Goal: Answer question/provide support: Share knowledge or assist other users

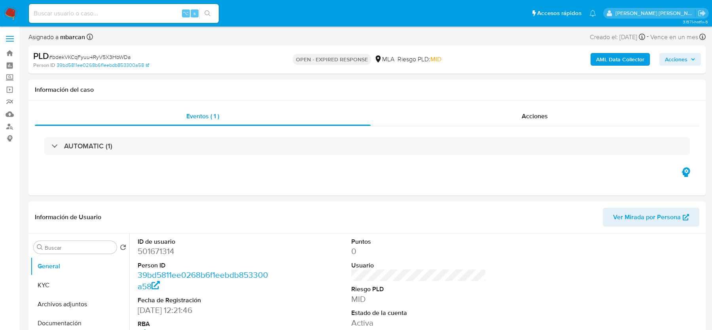
select select "10"
click at [69, 61] on span "# bdekVKCqFyuu4RyV5X3HbWDa" at bounding box center [89, 57] width 81 height 8
click at [69, 60] on span "# bdekVKCqFyuu4RyV5X3HbWDa" at bounding box center [89, 57] width 81 height 8
click at [79, 58] on span "# bdekVKCqFyuu4RyV5X3HbWDa" at bounding box center [89, 57] width 81 height 8
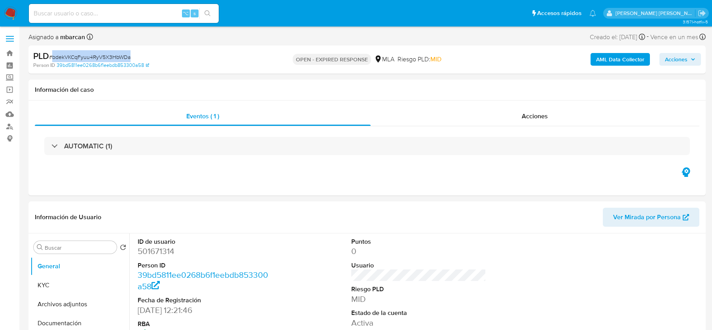
click at [79, 58] on span "# bdekVKCqFyuu4RyV5X3HbWDa" at bounding box center [89, 57] width 81 height 8
click at [84, 58] on span "# bdekVKCqFyuu4RyV5X3HbWDa" at bounding box center [89, 57] width 81 height 8
click at [92, 17] on input at bounding box center [124, 13] width 190 height 10
paste input "406286465"
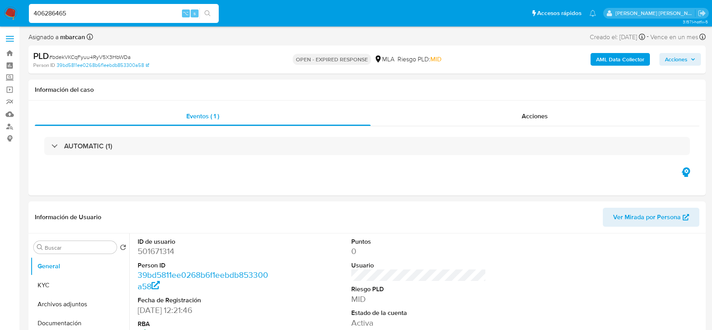
type input "406286465"
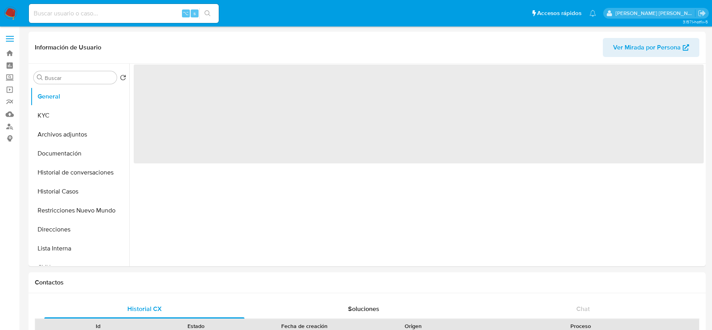
select select "10"
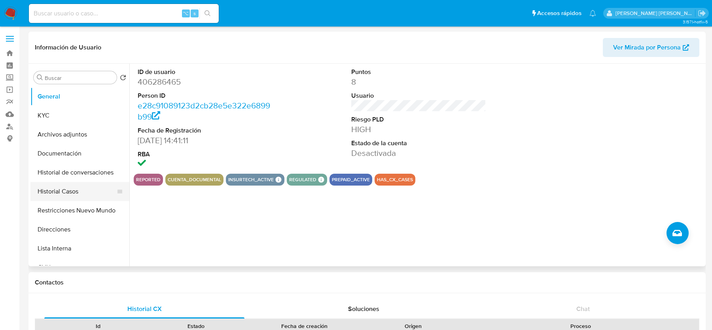
click at [66, 189] on button "Historial Casos" at bounding box center [76, 191] width 93 height 19
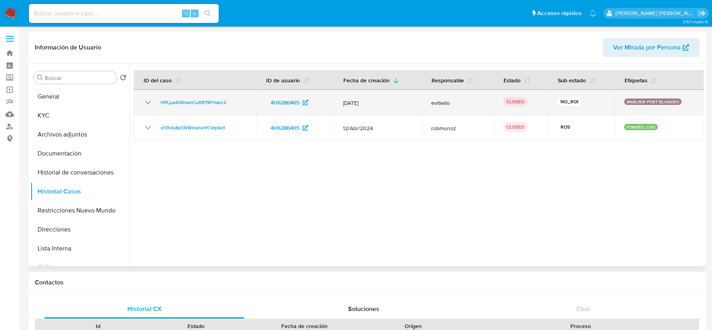
click at [179, 95] on td "HPLjueRADamCuXB79FHalrc2" at bounding box center [195, 102] width 123 height 25
click at [179, 106] on span "HPLjueRADamCuXB79FHalrc2" at bounding box center [194, 102] width 66 height 9
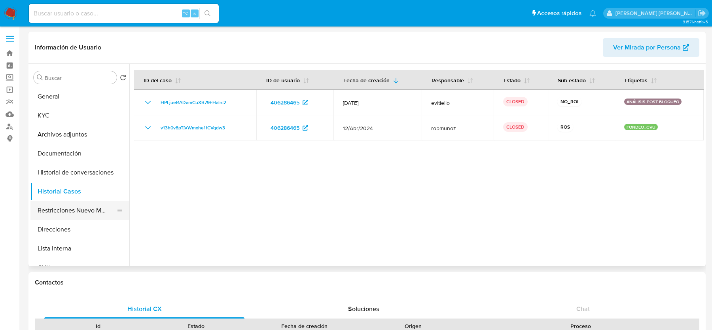
click at [84, 213] on button "Restricciones Nuevo Mundo" at bounding box center [76, 210] width 93 height 19
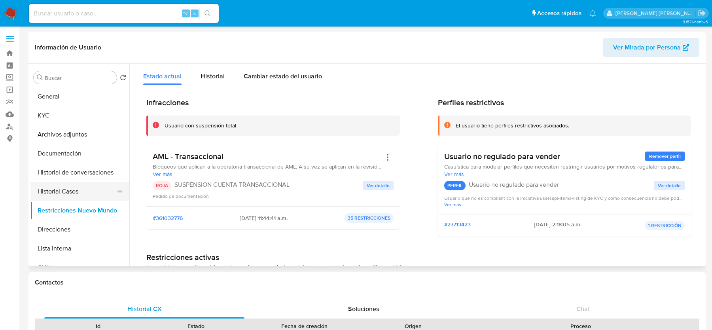
click at [72, 188] on button "Historial Casos" at bounding box center [76, 191] width 93 height 19
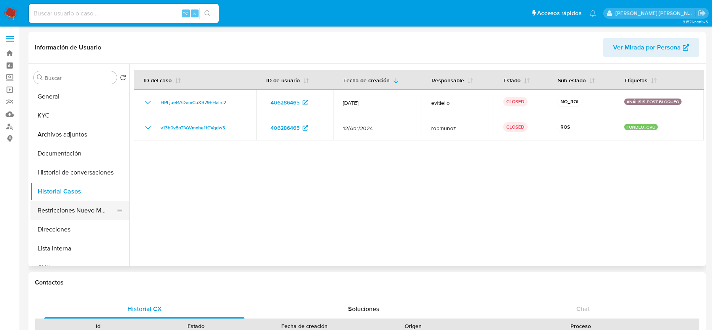
click at [73, 207] on button "Restricciones Nuevo Mundo" at bounding box center [76, 210] width 93 height 19
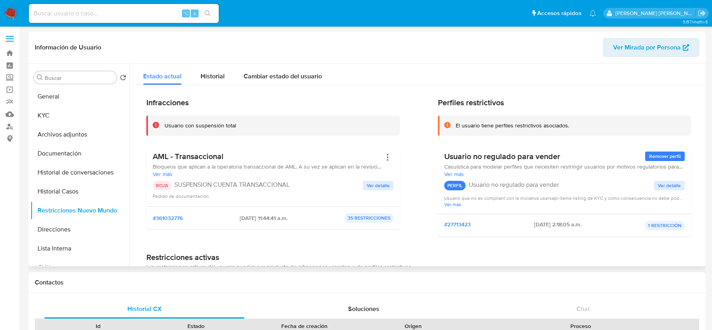
drag, startPoint x: 257, startPoint y: 217, endPoint x: 264, endPoint y: 217, distance: 7.1
click at [264, 217] on span "[DATE] 11:44:41 a.m." at bounding box center [264, 217] width 48 height 7
click at [229, 217] on div "#361032776 [DATE] 11:44:41 a.m. 35 RESTRICCIONES" at bounding box center [273, 217] width 241 height 9
click at [636, 47] on span "Ver Mirada por Persona" at bounding box center [647, 47] width 68 height 19
click at [53, 130] on button "Archivos adjuntos" at bounding box center [76, 134] width 93 height 19
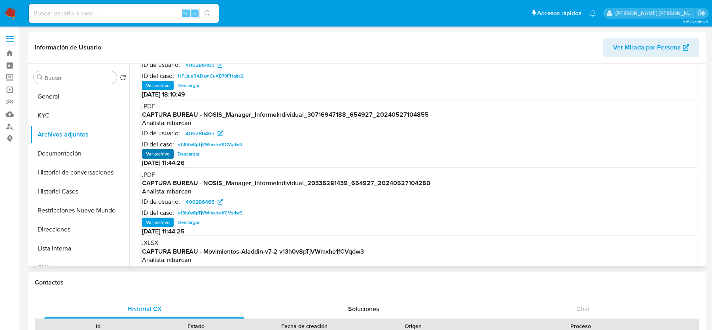
scroll to position [37, 0]
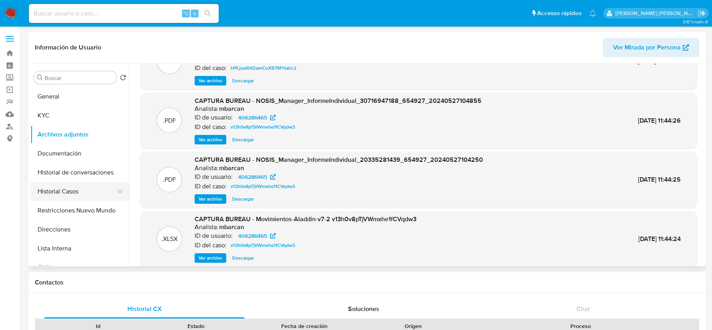
click at [89, 189] on button "Historial Casos" at bounding box center [76, 191] width 93 height 19
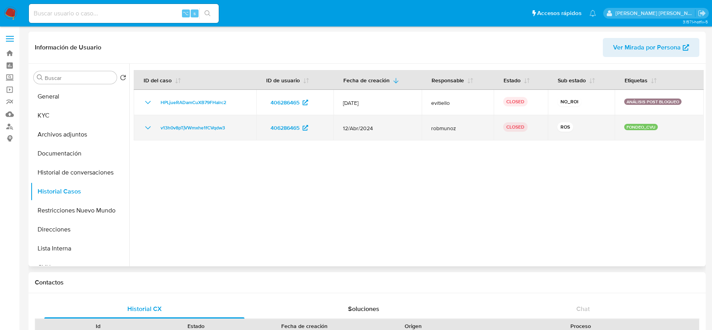
click at [241, 127] on div "v13h0v8pTjVWmxhe1fCVqdw3" at bounding box center [195, 127] width 104 height 9
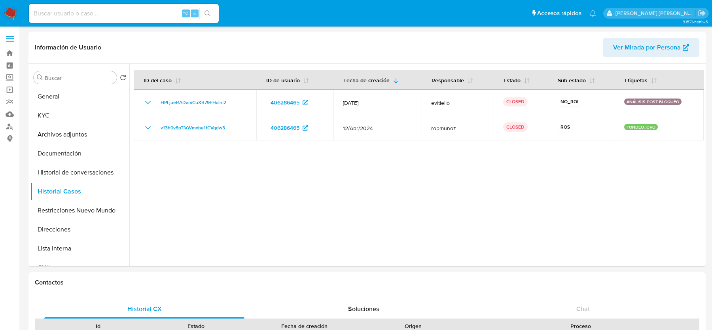
click at [62, 8] on input at bounding box center [124, 13] width 190 height 10
paste input "oNkCgf3nnadEXIvCyC73kCSH"
type input "oNkCgf3nnadEXIvCyC73kCSH"
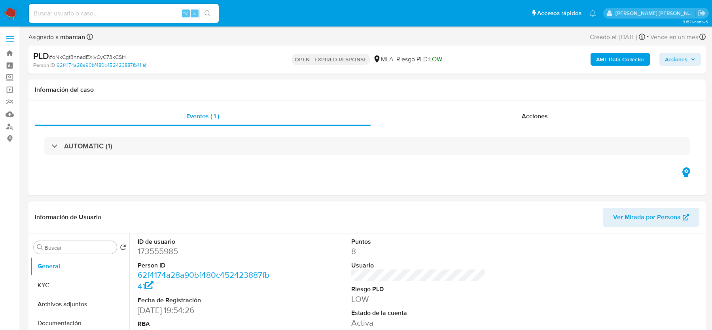
select select "10"
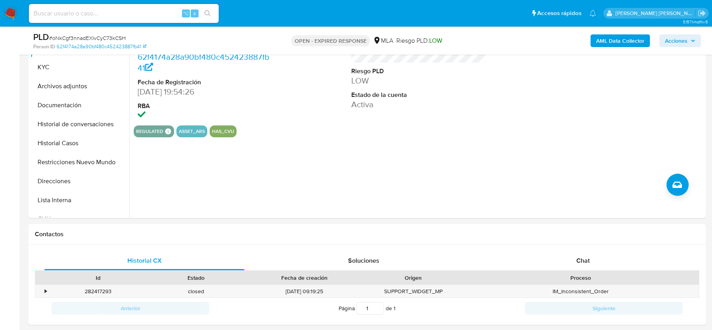
scroll to position [241, 0]
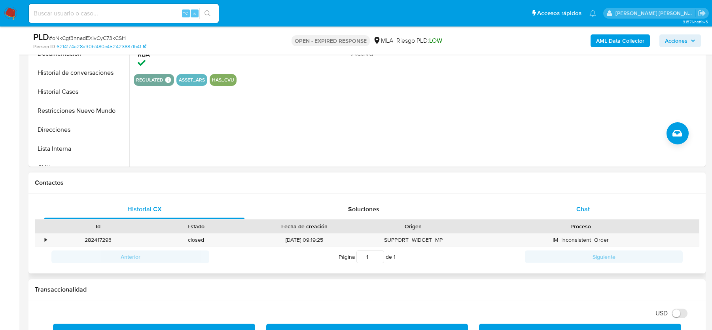
click at [572, 208] on div "Chat" at bounding box center [583, 209] width 200 height 19
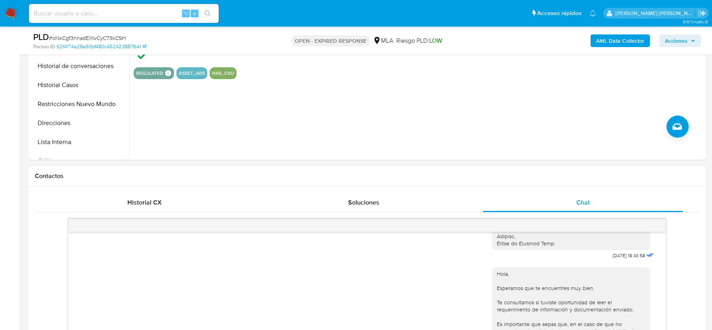
scroll to position [32, 0]
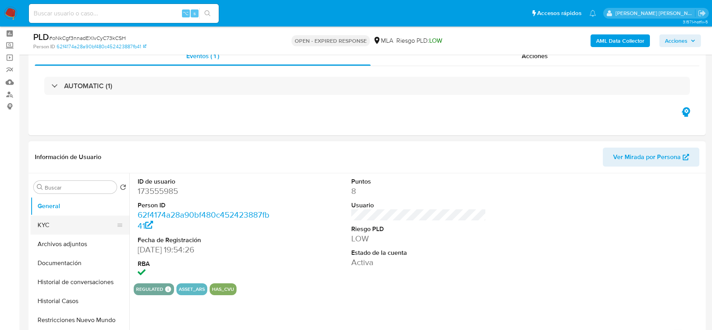
click at [64, 233] on button "KYC" at bounding box center [76, 225] width 93 height 19
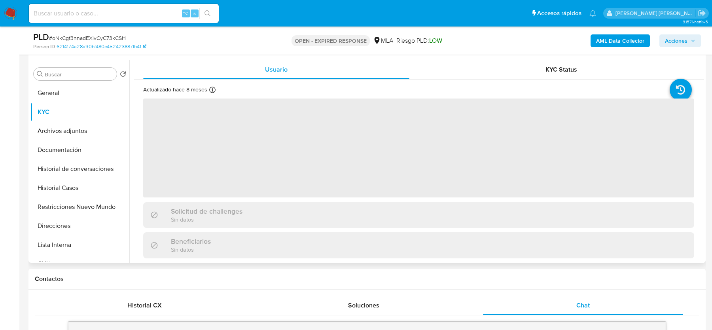
scroll to position [157, 0]
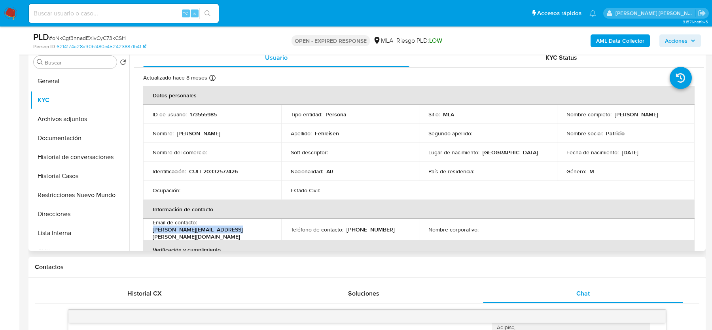
drag, startPoint x: 152, startPoint y: 233, endPoint x: 246, endPoint y: 233, distance: 93.7
click at [246, 233] on td "Email de contacto : [PERSON_NAME][EMAIL_ADDRESS][PERSON_NAME][DOMAIN_NAME]" at bounding box center [212, 229] width 138 height 21
copy p "[PERSON_NAME][EMAIL_ADDRESS][PERSON_NAME][DOMAIN_NAME]"
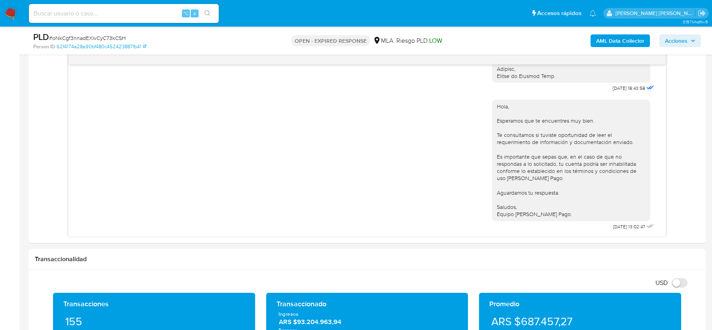
scroll to position [410, 0]
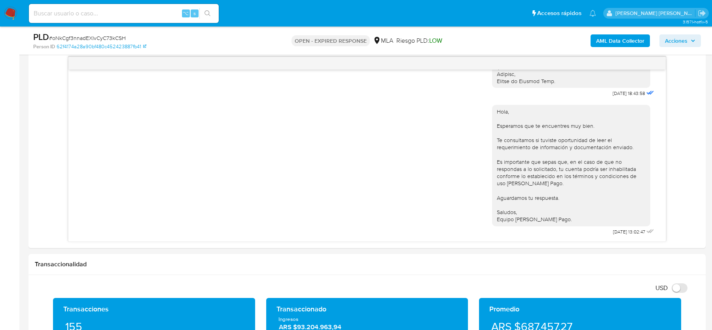
click at [54, 17] on input at bounding box center [124, 13] width 190 height 10
paste input "nBOF5g2DoOEj2IALzHiCOxLb"
type input "nBOF5g2DoOEj2IALzHiCOxLb"
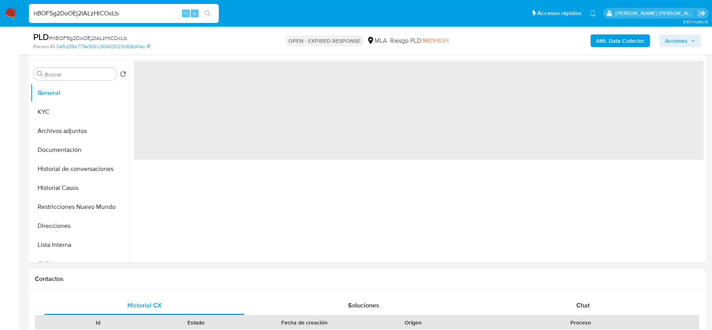
scroll to position [365, 0]
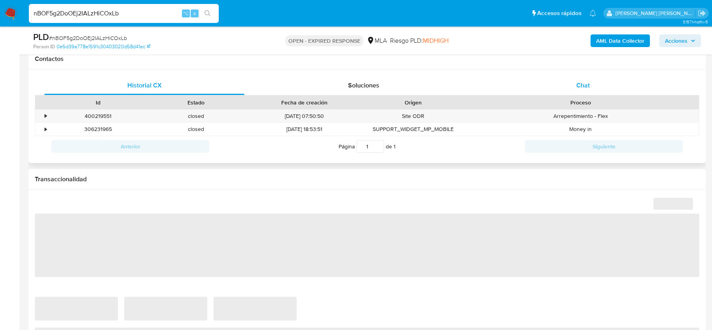
click at [608, 80] on div "Chat" at bounding box center [583, 85] width 200 height 19
select select "10"
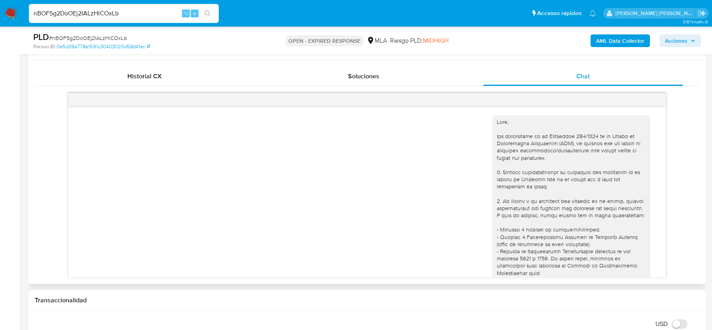
scroll to position [1061, 0]
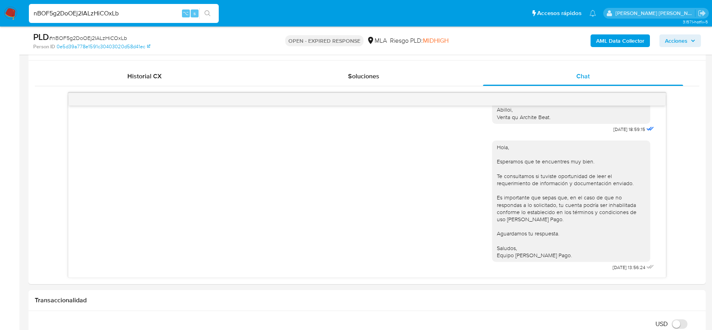
click at [138, 14] on input "nBOF5g2DoOEj2IALzHiCOxLb" at bounding box center [124, 13] width 190 height 10
paste input "F6oQPfHftVBFX4MvUxh8Y9Tj"
type input "F6oQPfHftVBFX4MvUxh8Y9Tj"
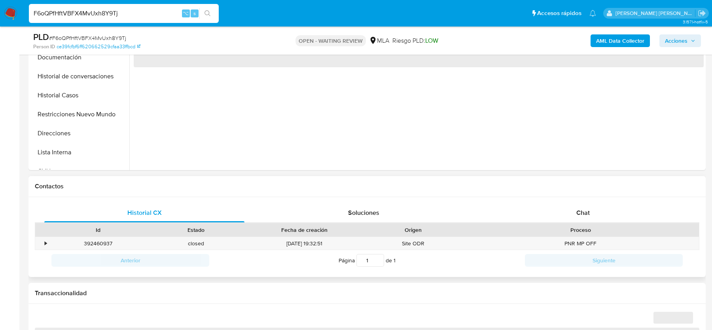
scroll to position [307, 0]
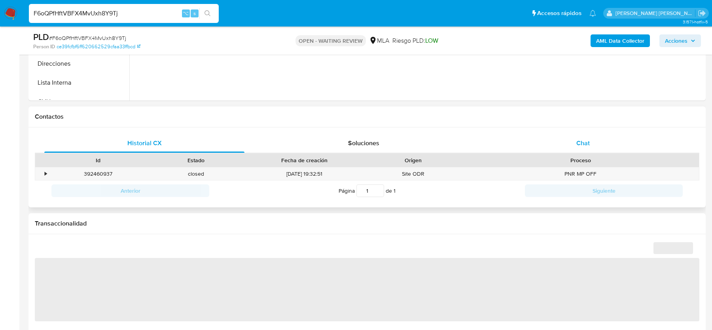
click at [569, 143] on div "Chat" at bounding box center [583, 143] width 200 height 19
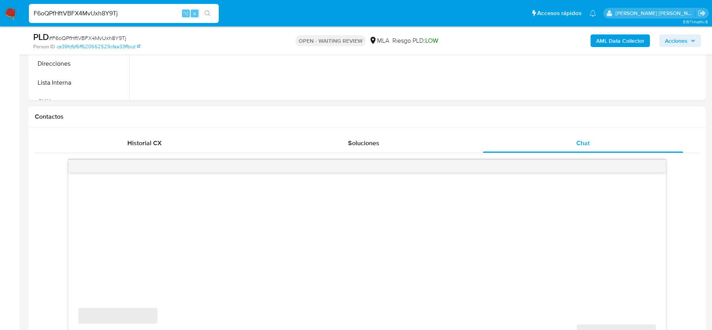
select select "10"
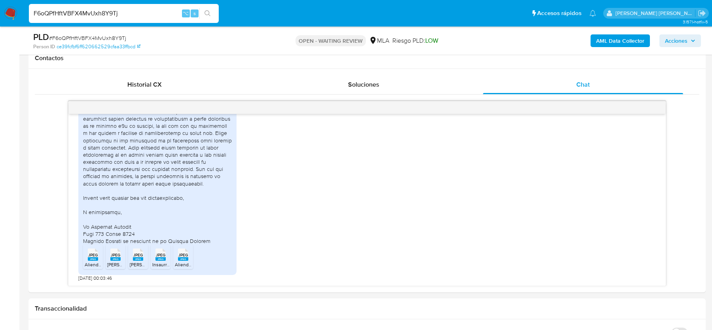
scroll to position [366, 0]
click at [79, 36] on span "# F6oQPfHftVBFX4MvUxh8Y9Tj" at bounding box center [87, 38] width 77 height 8
copy span "F6oQPfHftVBFX4MvUxh8Y9Tj"
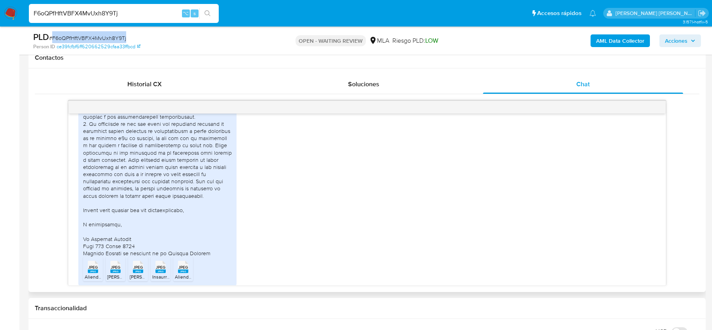
scroll to position [1040, 0]
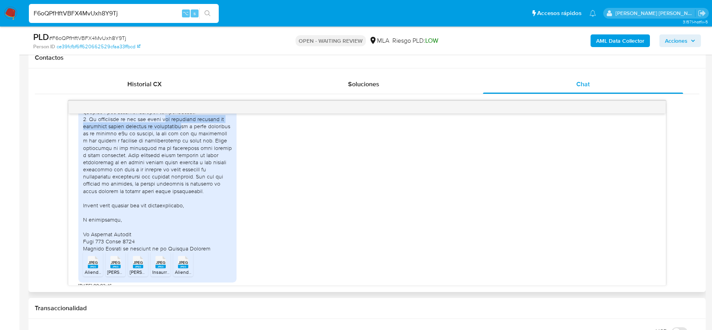
drag, startPoint x: 166, startPoint y: 162, endPoint x: 172, endPoint y: 168, distance: 8.7
click at [173, 168] on div at bounding box center [157, 144] width 149 height 216
drag, startPoint x: 182, startPoint y: 168, endPoint x: 182, endPoint y: 175, distance: 6.7
click at [182, 175] on div at bounding box center [157, 144] width 149 height 216
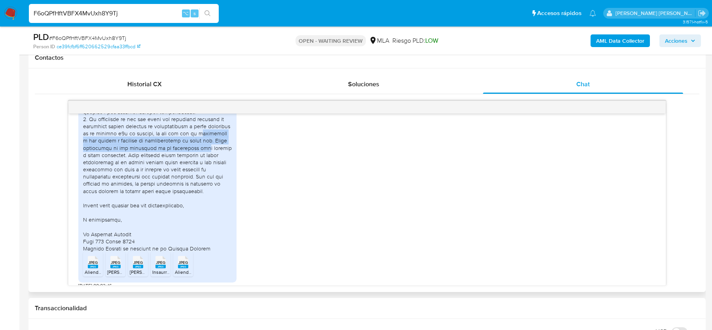
drag, startPoint x: 197, startPoint y: 176, endPoint x: 197, endPoint y: 189, distance: 12.7
click at [197, 189] on div at bounding box center [157, 144] width 149 height 216
click at [218, 191] on div at bounding box center [157, 144] width 149 height 216
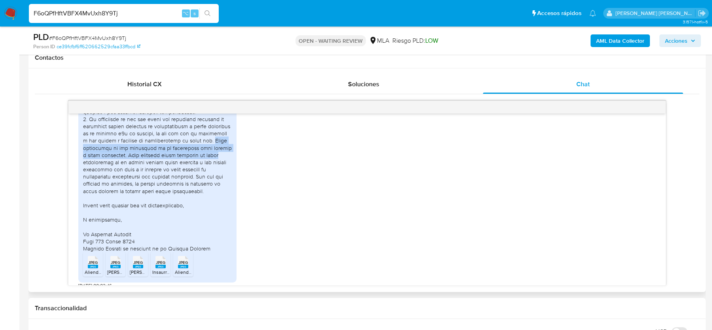
drag, startPoint x: 215, startPoint y: 185, endPoint x: 215, endPoint y: 197, distance: 12.3
click at [215, 197] on div at bounding box center [157, 144] width 149 height 216
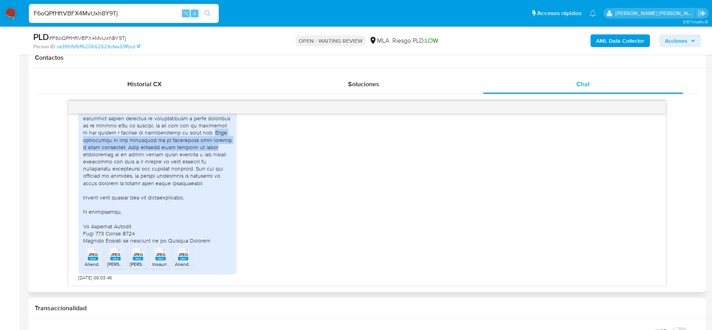
scroll to position [1092, 0]
click at [95, 257] on rect at bounding box center [93, 259] width 10 height 4
click at [116, 254] on span "JPEG" at bounding box center [115, 254] width 9 height 5
click at [138, 254] on span "JPEG" at bounding box center [137, 254] width 9 height 5
click at [163, 255] on span "JPEG" at bounding box center [160, 254] width 9 height 5
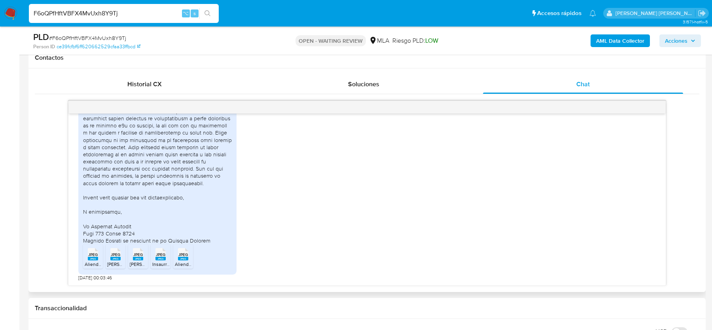
click at [184, 255] on span "JPEG" at bounding box center [182, 254] width 9 height 5
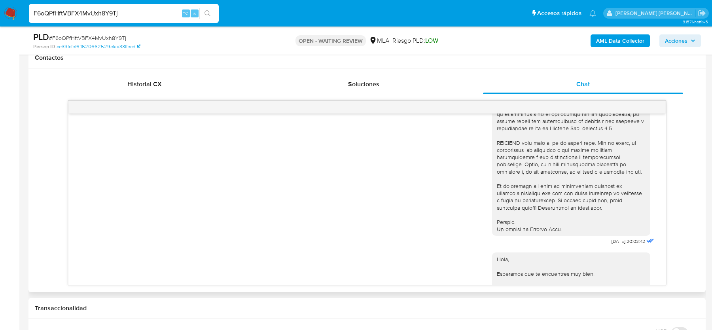
scroll to position [333, 0]
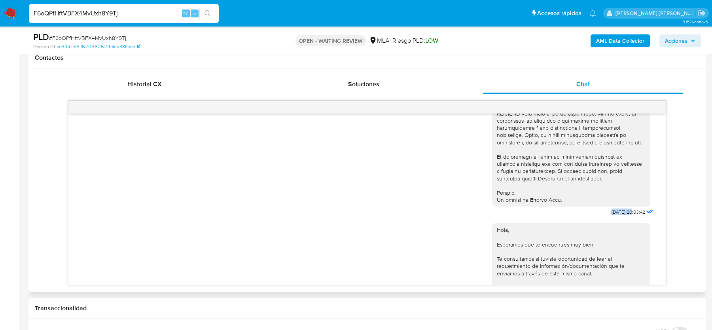
drag, startPoint x: 602, startPoint y: 227, endPoint x: 624, endPoint y: 225, distance: 22.2
click at [624, 218] on div "[DATE] 20:03:42" at bounding box center [574, 1] width 164 height 433
copy span "17/07/202"
copy span "[DATE]"
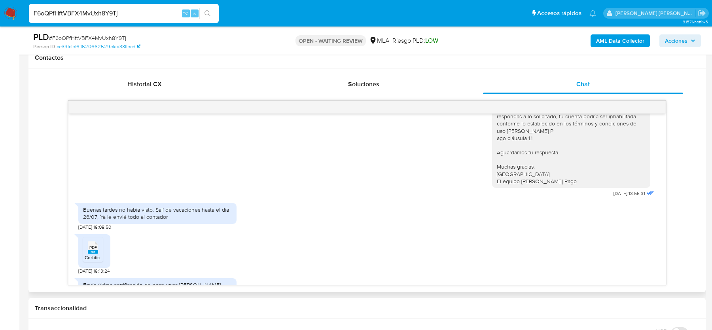
scroll to position [520, 0]
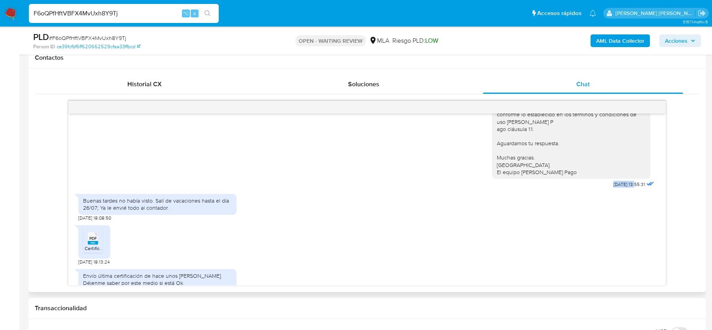
drag, startPoint x: 604, startPoint y: 206, endPoint x: 629, endPoint y: 206, distance: 24.9
click at [629, 190] on div "Hola, Esperamos que te encuentres muy bien. Te consultamos si tuviste oportunid…" at bounding box center [574, 110] width 164 height 160
copy span "[DATE]"
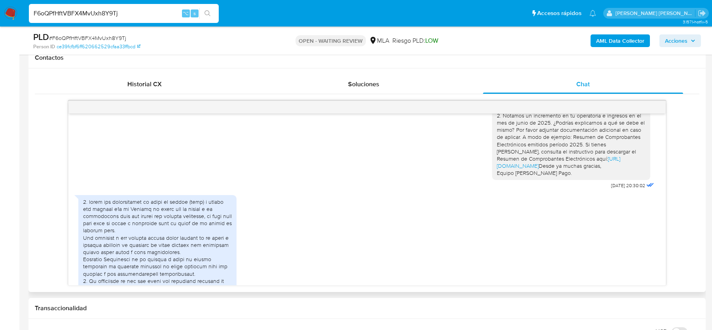
scroll to position [933, 0]
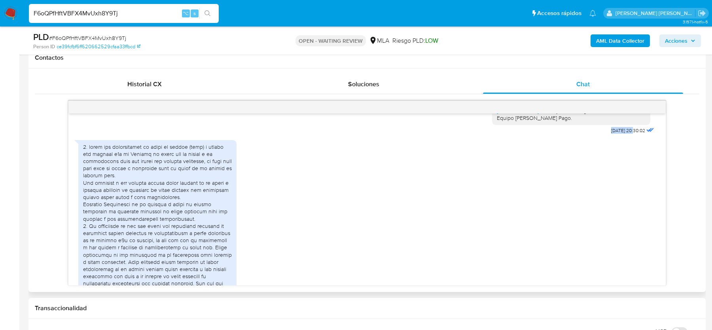
drag, startPoint x: 600, startPoint y: 174, endPoint x: 625, endPoint y: 174, distance: 25.7
click at [625, 136] on div "Hola, Muchas gracias por tu respuesta. Te confirmamos la recepción de la docume…" at bounding box center [574, 23] width 164 height 224
copy span "[DATE]"
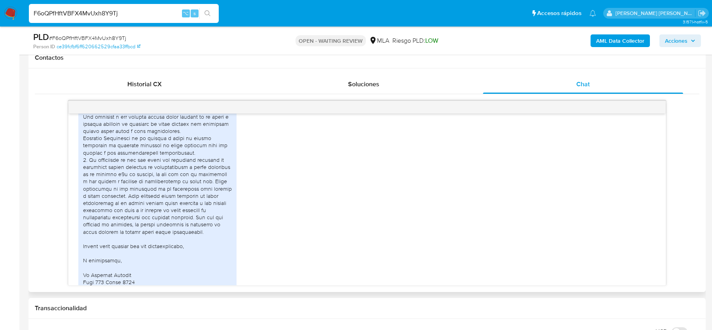
scroll to position [1000, 0]
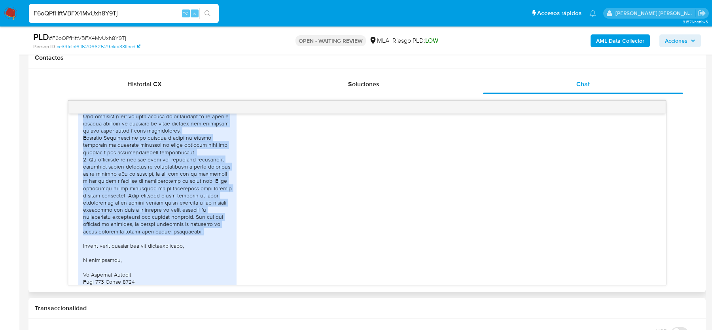
drag, startPoint x: 88, startPoint y: 124, endPoint x: 223, endPoint y: 273, distance: 201.0
click at [223, 273] on div at bounding box center [157, 185] width 149 height 216
copy div "lorem ips dolorsitamet co adipi el seddoe (temp) i utlabo etd magnaal e6a mi Ve…"
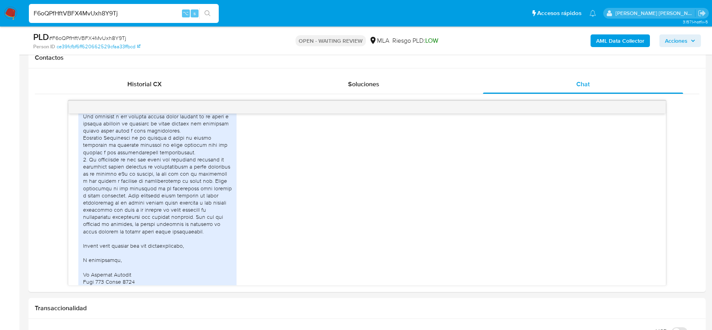
click at [70, 10] on input "F6oQPfHftVBFX4MvUxh8Y9Tj" at bounding box center [124, 13] width 190 height 10
paste input "0TJVzG0mZj983IRHqfTgMjQc"
type input "0TJVzG0mZj983IRHqfTgMjQc"
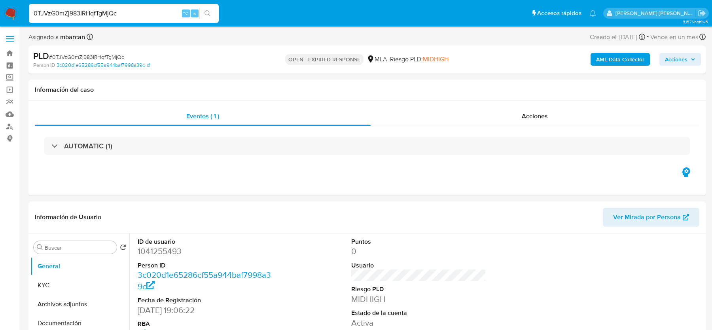
select select "10"
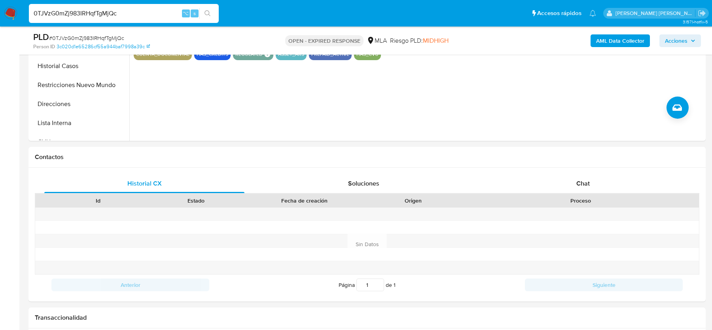
scroll to position [349, 0]
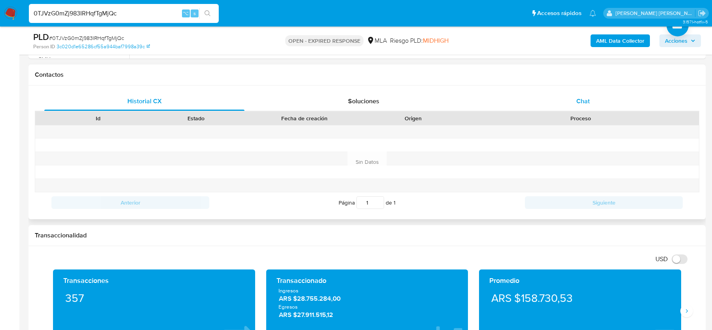
click at [583, 97] on span "Chat" at bounding box center [582, 100] width 13 height 9
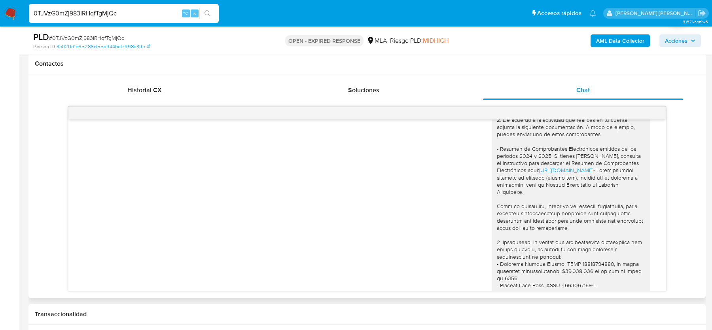
scroll to position [863, 0]
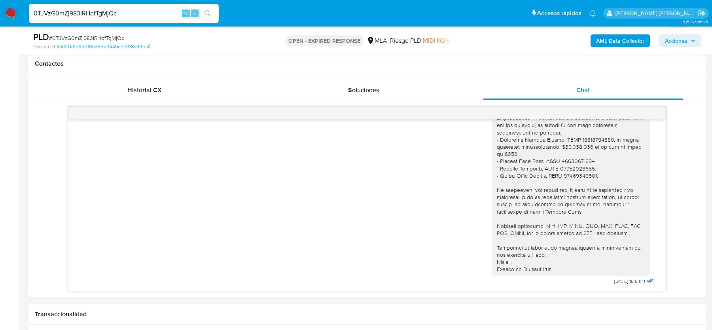
click at [102, 38] on span "# 0TJVzG0mZj983IRHqfTgMjQc" at bounding box center [86, 38] width 75 height 8
copy span "0TJVzG0mZj983IRHqfTgMjQc"
click at [71, 38] on span "# 0TJVzG0mZj983IRHqfTgMjQc" at bounding box center [86, 38] width 75 height 8
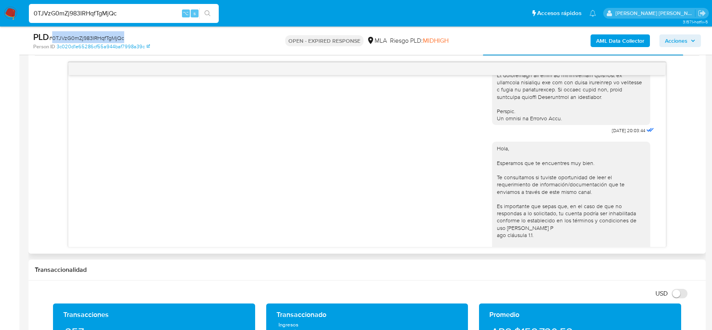
scroll to position [386, 0]
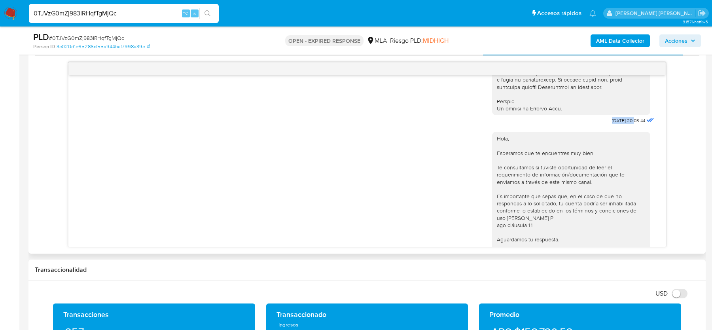
drag, startPoint x: 600, startPoint y: 131, endPoint x: 626, endPoint y: 132, distance: 25.7
copy span "[DATE]"
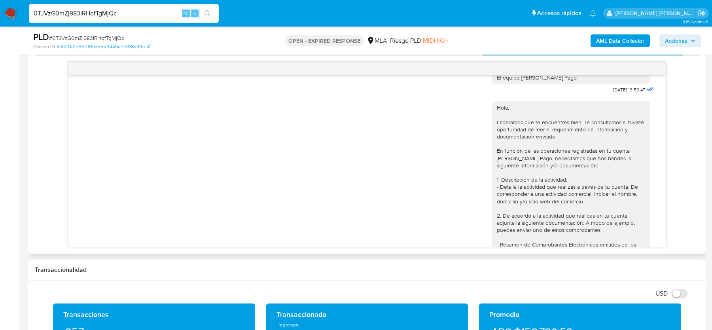
scroll to position [585, 0]
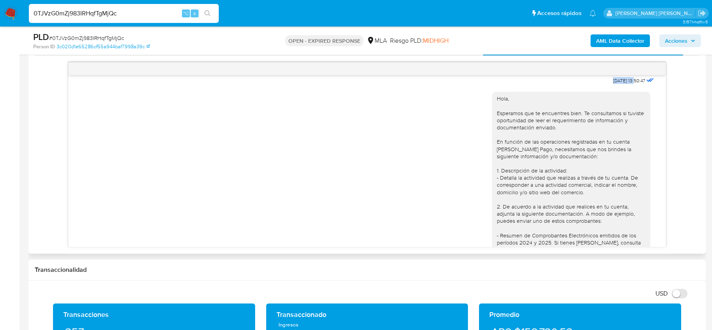
drag, startPoint x: 598, startPoint y: 103, endPoint x: 626, endPoint y: 102, distance: 28.1
click at [626, 86] on div "Hola, Esperamos que te encuentres muy bien. Te consultamos si tuviste oportunid…" at bounding box center [574, 6] width 164 height 160
copy span "[DATE]"
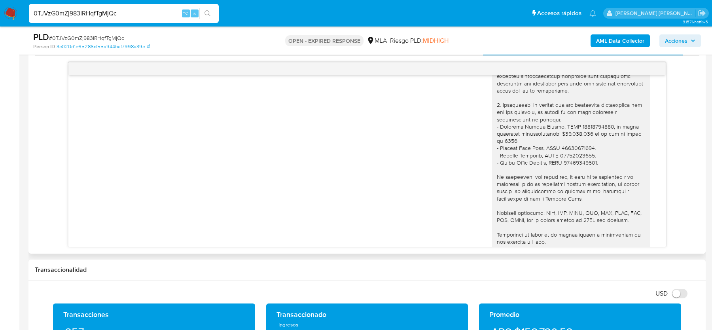
scroll to position [863, 0]
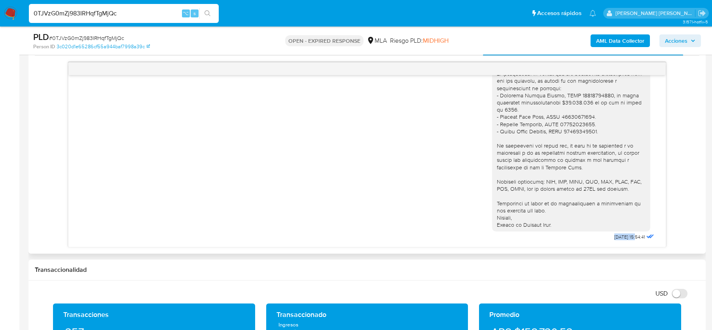
drag, startPoint x: 602, startPoint y: 233, endPoint x: 628, endPoint y: 233, distance: 26.1
click at [628, 233] on div "Hola, Esperamos que te encuentres bien. Te consultamos si tuviste oportunidad d…" at bounding box center [574, 36] width 164 height 411
click at [78, 34] on span "# 0TJVzG0mZj983IRHqfTgMjQc" at bounding box center [86, 38] width 75 height 8
click at [69, 38] on span "# 0TJVzG0mZj983IRHqfTgMjQc" at bounding box center [86, 38] width 75 height 8
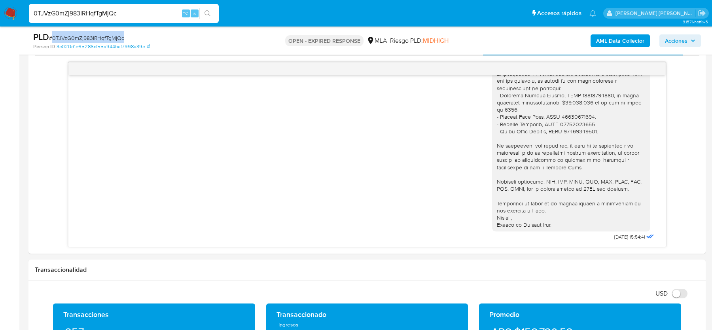
click at [69, 38] on span "# 0TJVzG0mZj983IRHqfTgMjQc" at bounding box center [86, 38] width 75 height 8
click at [9, 14] on img at bounding box center [10, 13] width 13 height 13
